Goal: Task Accomplishment & Management: Manage account settings

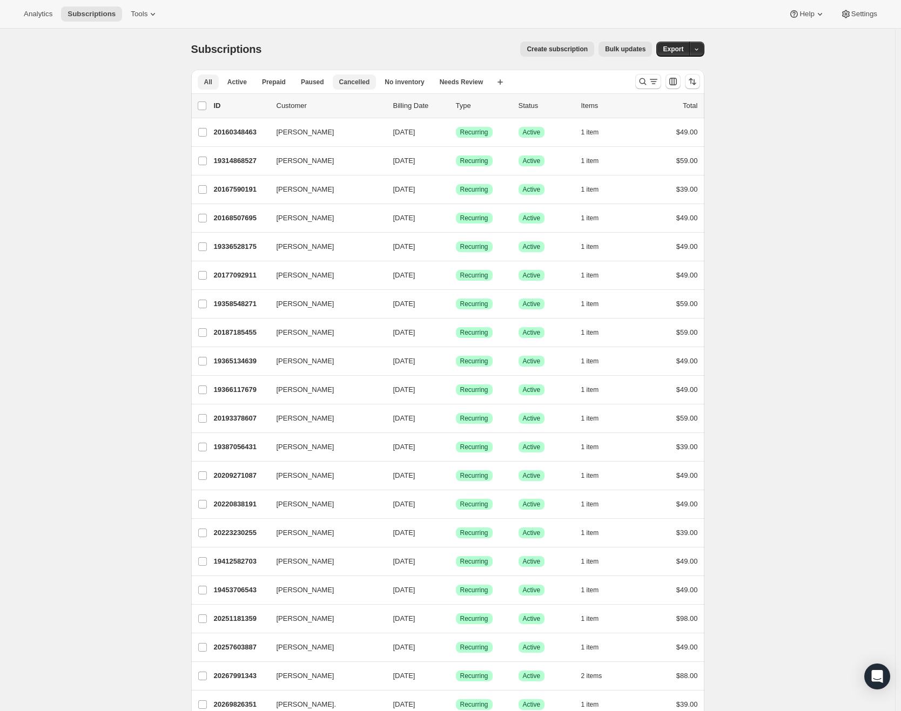
click at [354, 84] on span "Cancelled" at bounding box center [354, 82] width 31 height 9
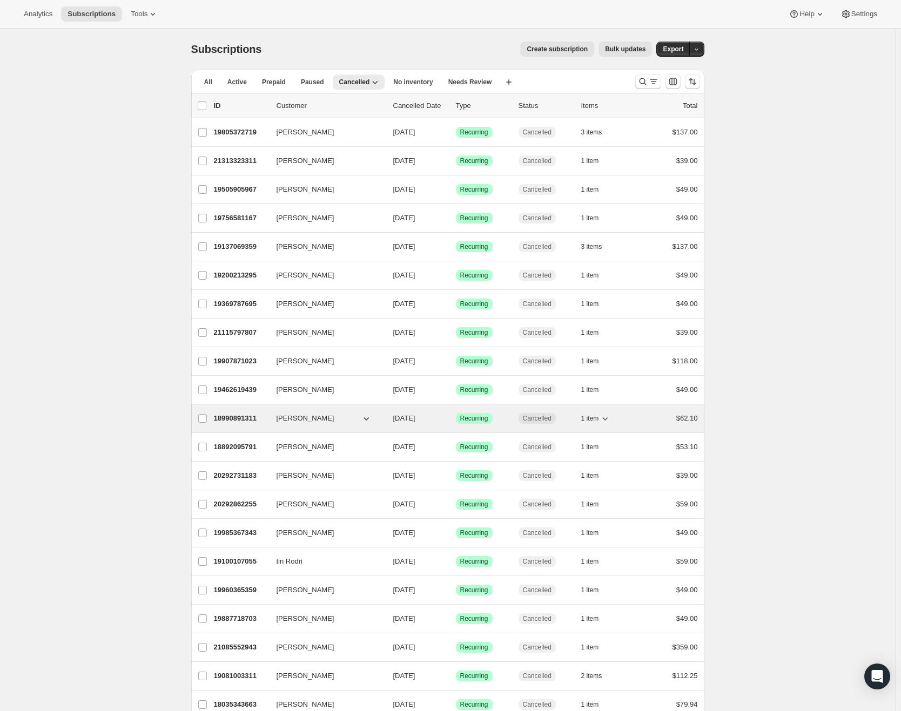
click at [314, 421] on span "[PERSON_NAME]" at bounding box center [305, 418] width 58 height 11
click at [214, 416] on label "[PERSON_NAME]" at bounding box center [202, 418] width 23 height 28
click at [207, 416] on input "[PERSON_NAME]" at bounding box center [202, 418] width 9 height 9
click at [252, 416] on p "18990891311" at bounding box center [241, 419] width 54 height 11
checkbox input "false"
